Goal: Navigation & Orientation: Understand site structure

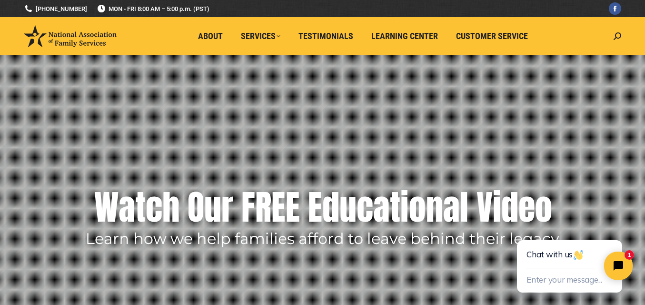
drag, startPoint x: 364, startPoint y: 149, endPoint x: 374, endPoint y: 151, distance: 9.8
click at [367, 151] on rs-layer at bounding box center [322, 205] width 645 height 300
click at [499, 32] on span "Customer Service" at bounding box center [492, 36] width 72 height 10
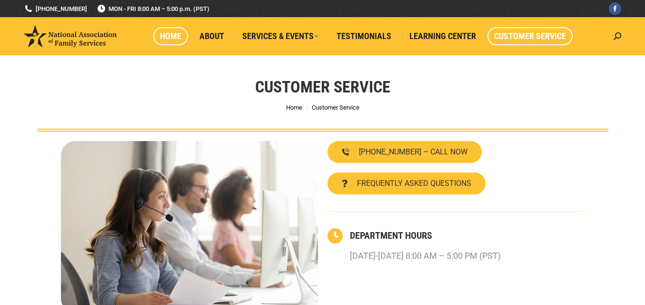
click at [176, 34] on span "Home" at bounding box center [170, 36] width 21 height 10
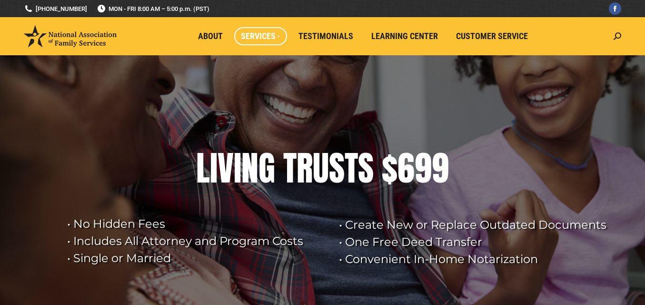
click at [252, 37] on span "Services" at bounding box center [261, 36] width 40 height 10
